Goal: Information Seeking & Learning: Check status

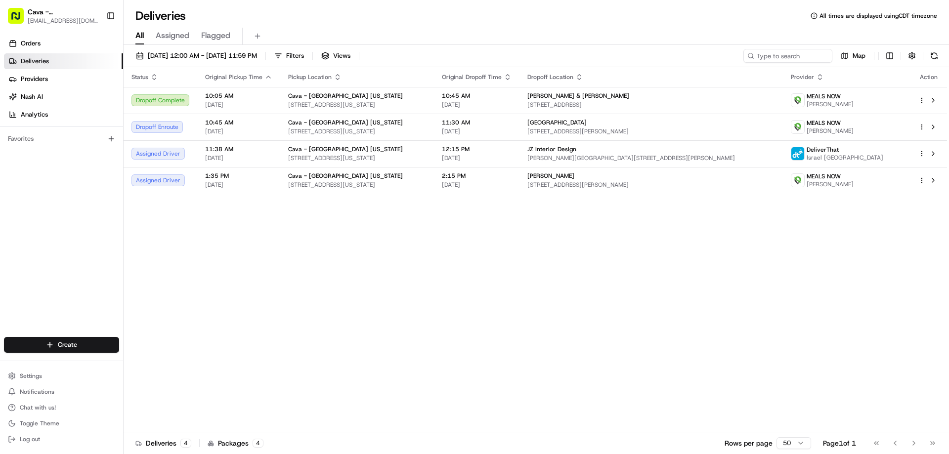
click at [611, 304] on div "Status Original Pickup Time Pickup Location Original Dropoff Time Dropoff Locat…" at bounding box center [536, 249] width 824 height 365
click at [500, 294] on div "Status Original Pickup Time Pickup Location Original Dropoff Time Dropoff Locat…" at bounding box center [536, 249] width 824 height 365
click at [392, 332] on div "Status Original Pickup Time Pickup Location Original Dropoff Time Dropoff Locat…" at bounding box center [536, 249] width 824 height 365
